Goal: Navigation & Orientation: Find specific page/section

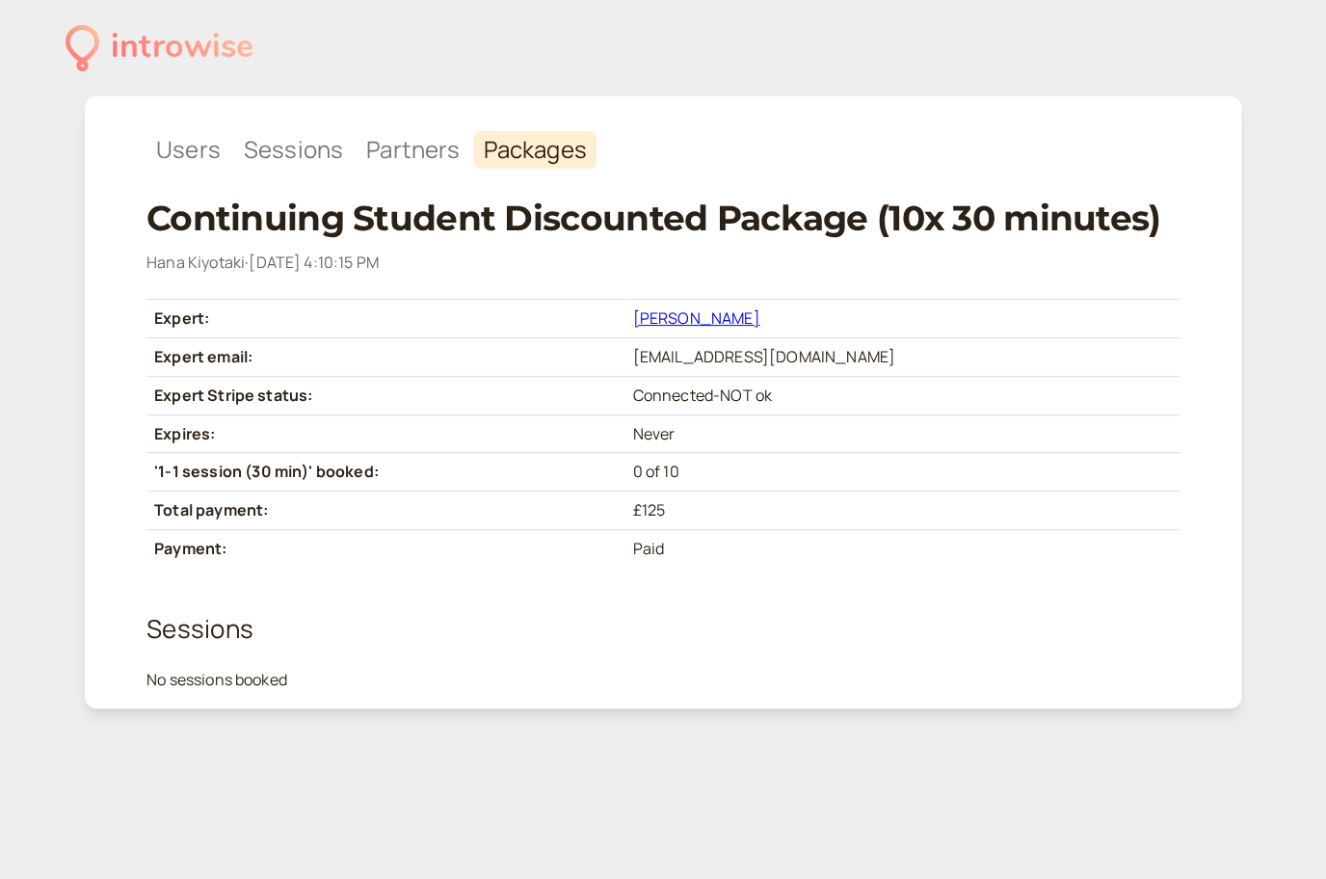
click at [133, 54] on div "introwise" at bounding box center [182, 47] width 143 height 53
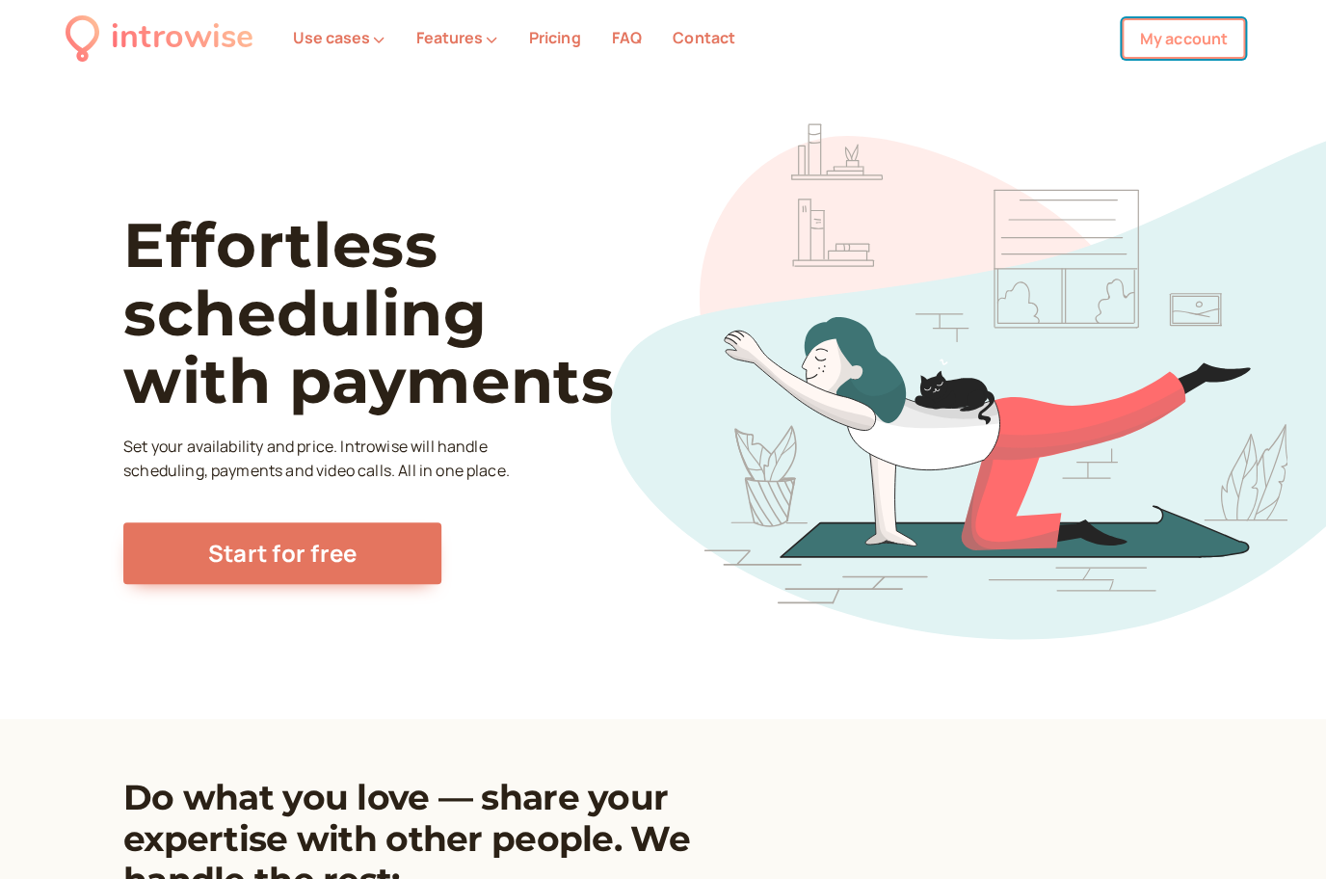
click at [1126, 35] on link "My account" at bounding box center [1183, 38] width 123 height 40
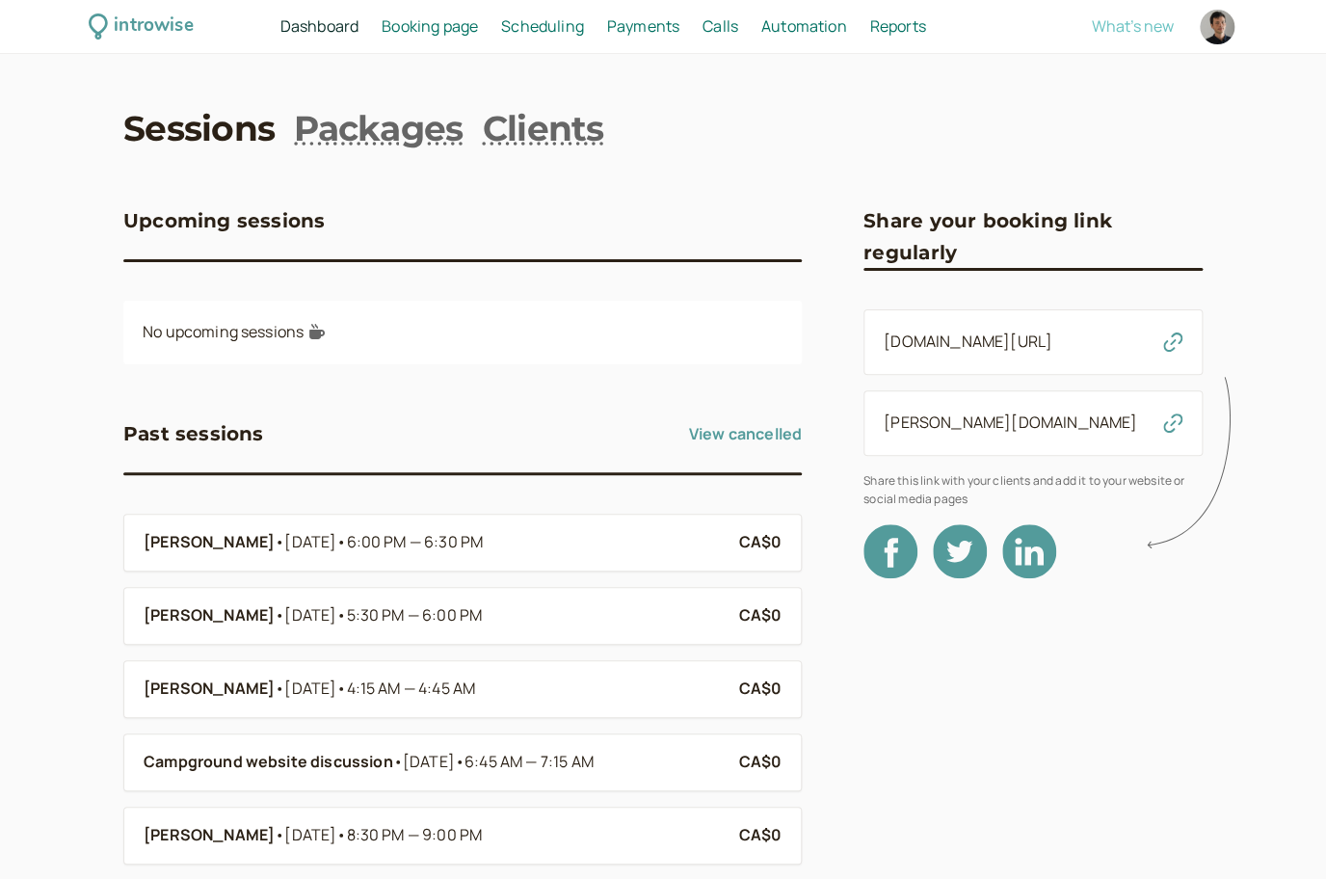
click at [1126, 31] on span "What's new" at bounding box center [1133, 25] width 82 height 21
